Goal: Task Accomplishment & Management: Manage account settings

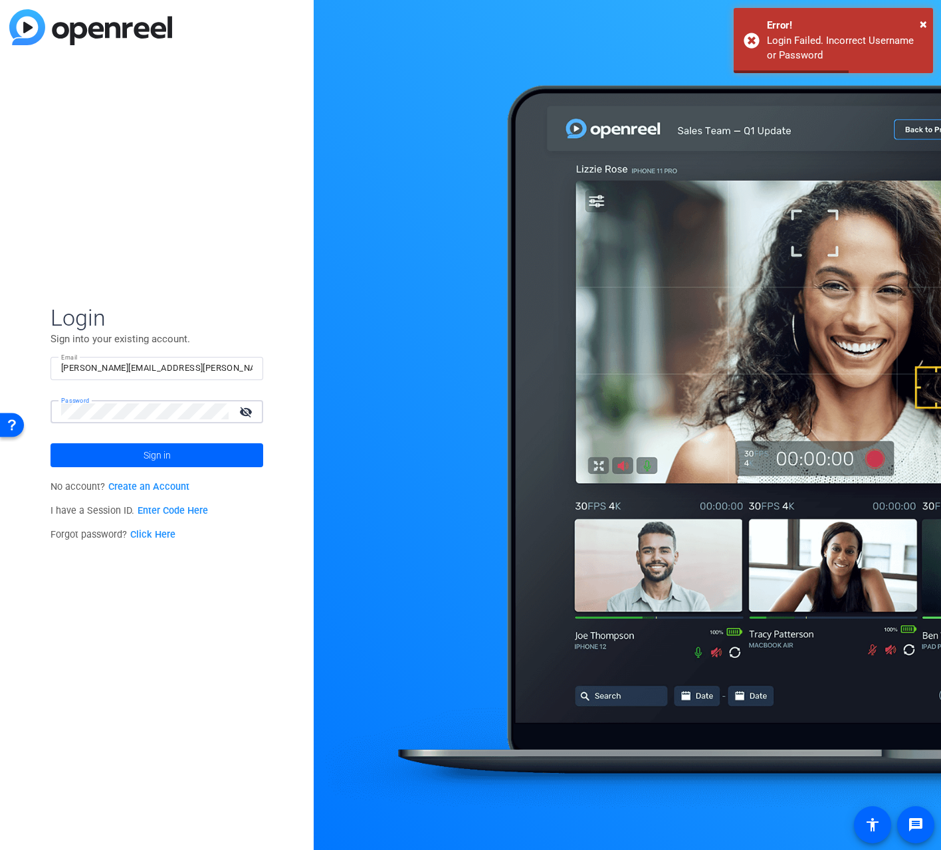
click at [2, 385] on div "Login Sign into your existing account. Email [PERSON_NAME][EMAIL_ADDRESS][PERSO…" at bounding box center [157, 425] width 314 height 850
click at [51, 443] on button "Sign in" at bounding box center [157, 455] width 213 height 24
click at [6, 398] on div "Login Sign into your existing account. Email [PERSON_NAME][EMAIL_ADDRESS][PERSO…" at bounding box center [157, 425] width 314 height 850
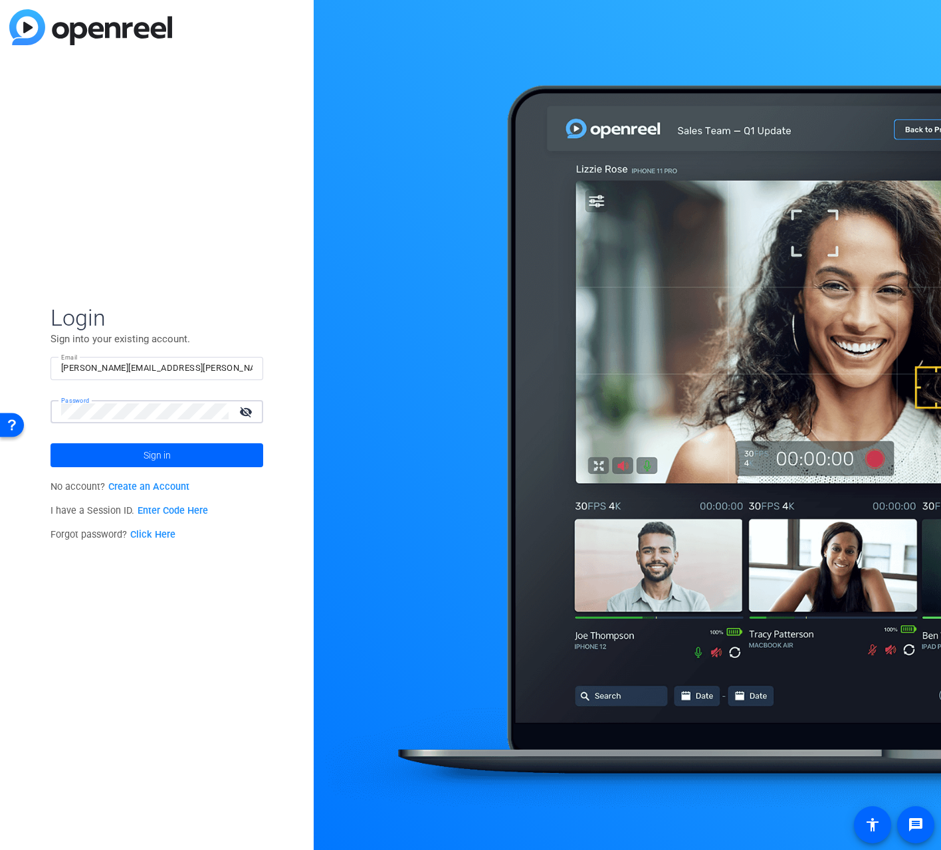
click at [51, 443] on button "Sign in" at bounding box center [157, 455] width 213 height 24
click at [150, 536] on link "Click Here" at bounding box center [152, 534] width 45 height 11
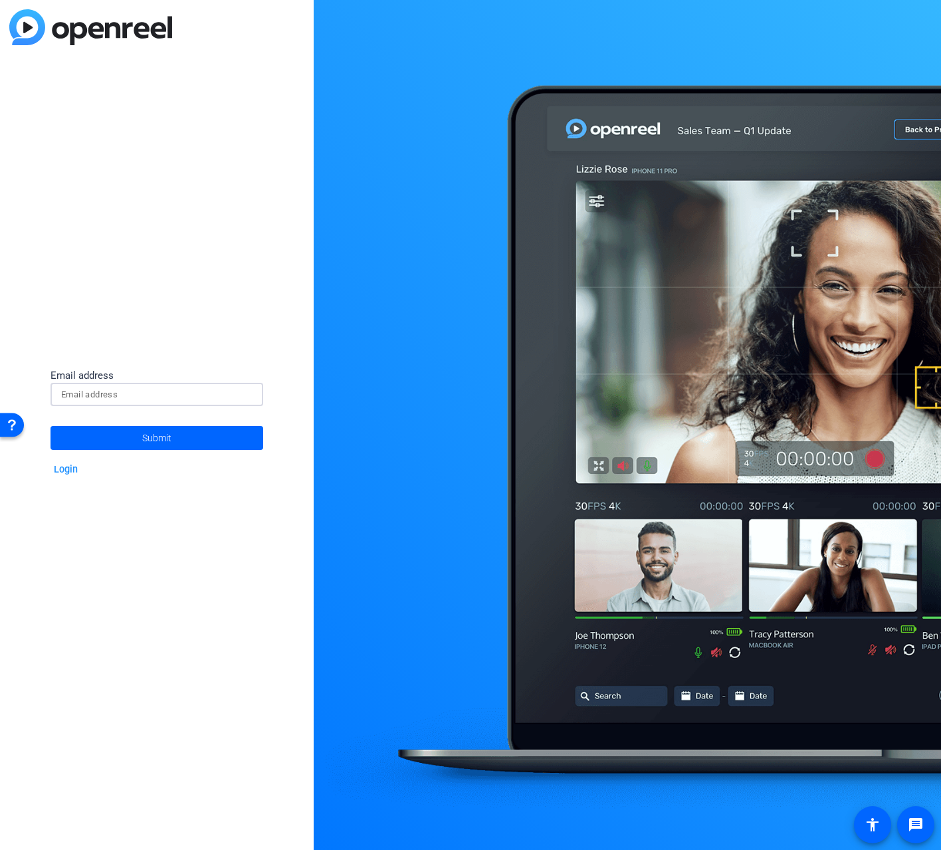
click at [85, 389] on input at bounding box center [156, 395] width 191 height 16
type input "[PERSON_NAME][EMAIL_ADDRESS][PERSON_NAME][DOMAIN_NAME]"
click at [127, 432] on span at bounding box center [157, 438] width 213 height 32
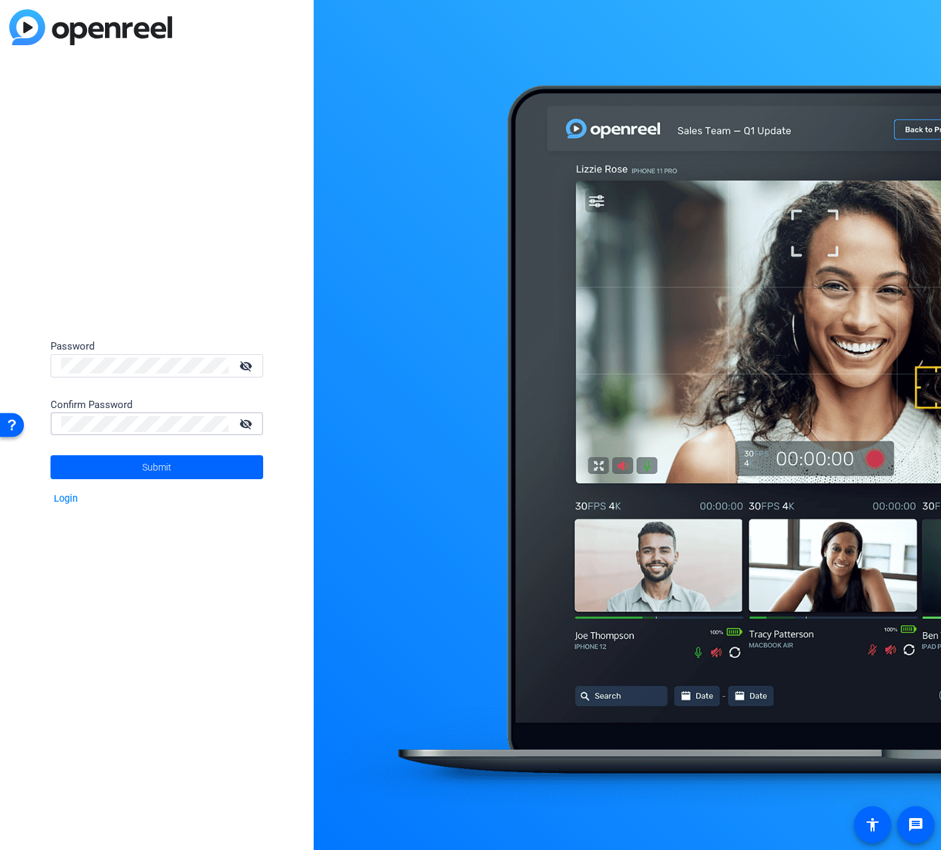
click at [51, 455] on button "Submit" at bounding box center [157, 467] width 213 height 24
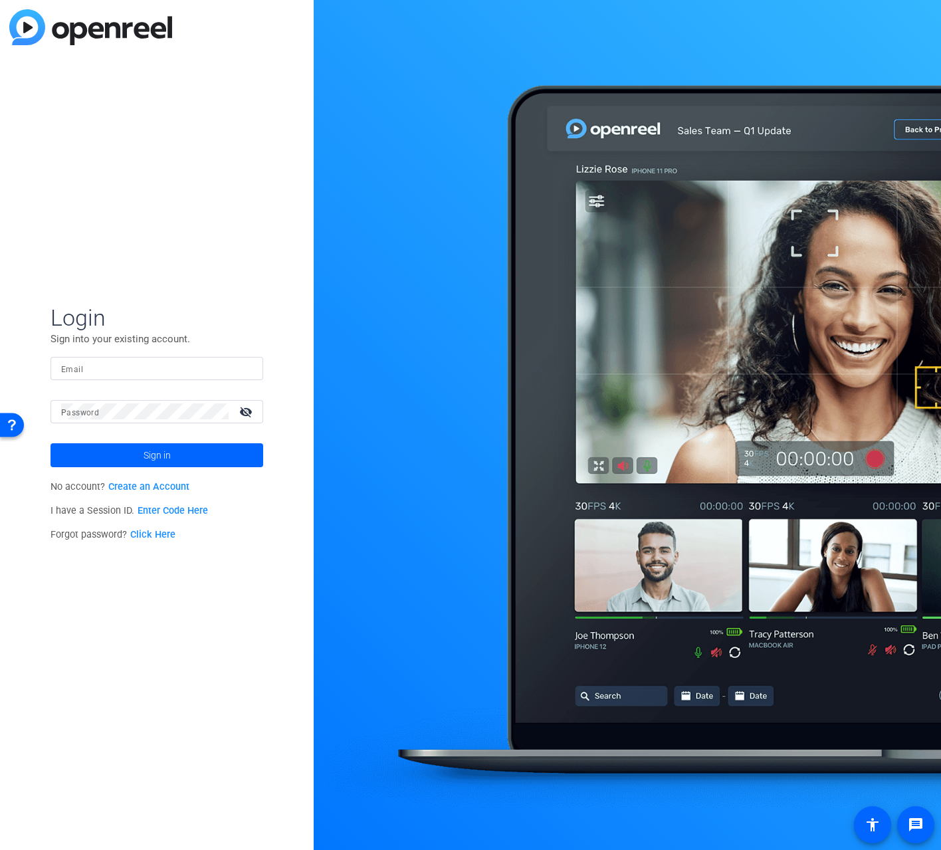
click at [110, 361] on input "Email" at bounding box center [156, 368] width 191 height 16
type input "[PERSON_NAME][EMAIL_ADDRESS][PERSON_NAME][DOMAIN_NAME]"
click at [51, 443] on button "Sign in" at bounding box center [157, 455] width 213 height 24
click at [243, 140] on div "Login Sign into your existing account. Email [PERSON_NAME][EMAIL_ADDRESS][PERSO…" at bounding box center [157, 425] width 314 height 850
drag, startPoint x: 140, startPoint y: 66, endPoint x: 183, endPoint y: 102, distance: 55.2
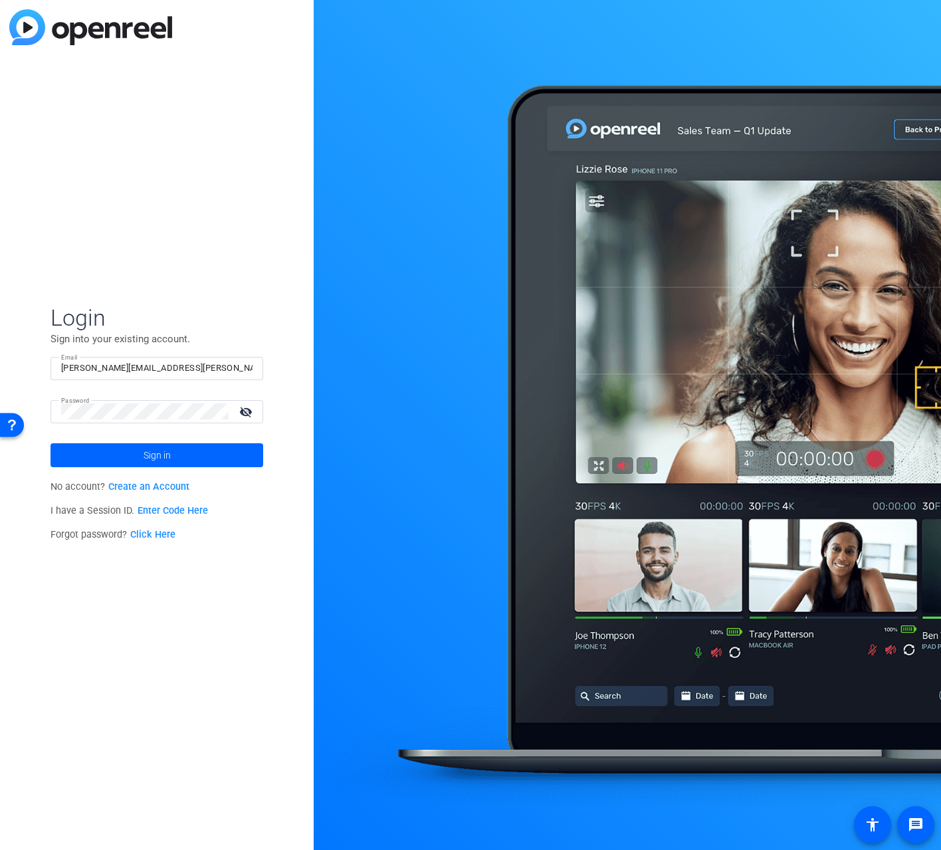
click at [156, 88] on div "Login Sign into your existing account. Email [PERSON_NAME][EMAIL_ADDRESS][PERSO…" at bounding box center [157, 425] width 314 height 850
